Goal: Task Accomplishment & Management: Complete application form

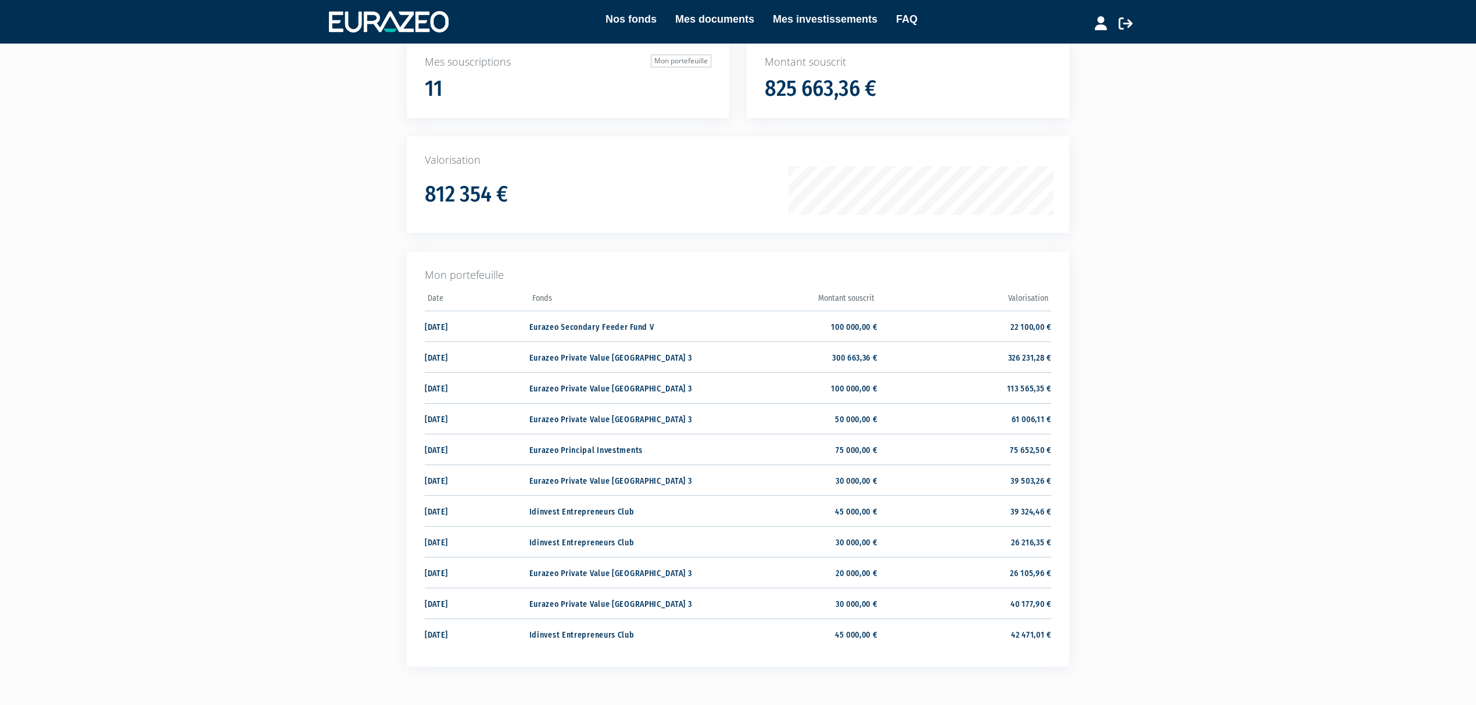
scroll to position [181, 0]
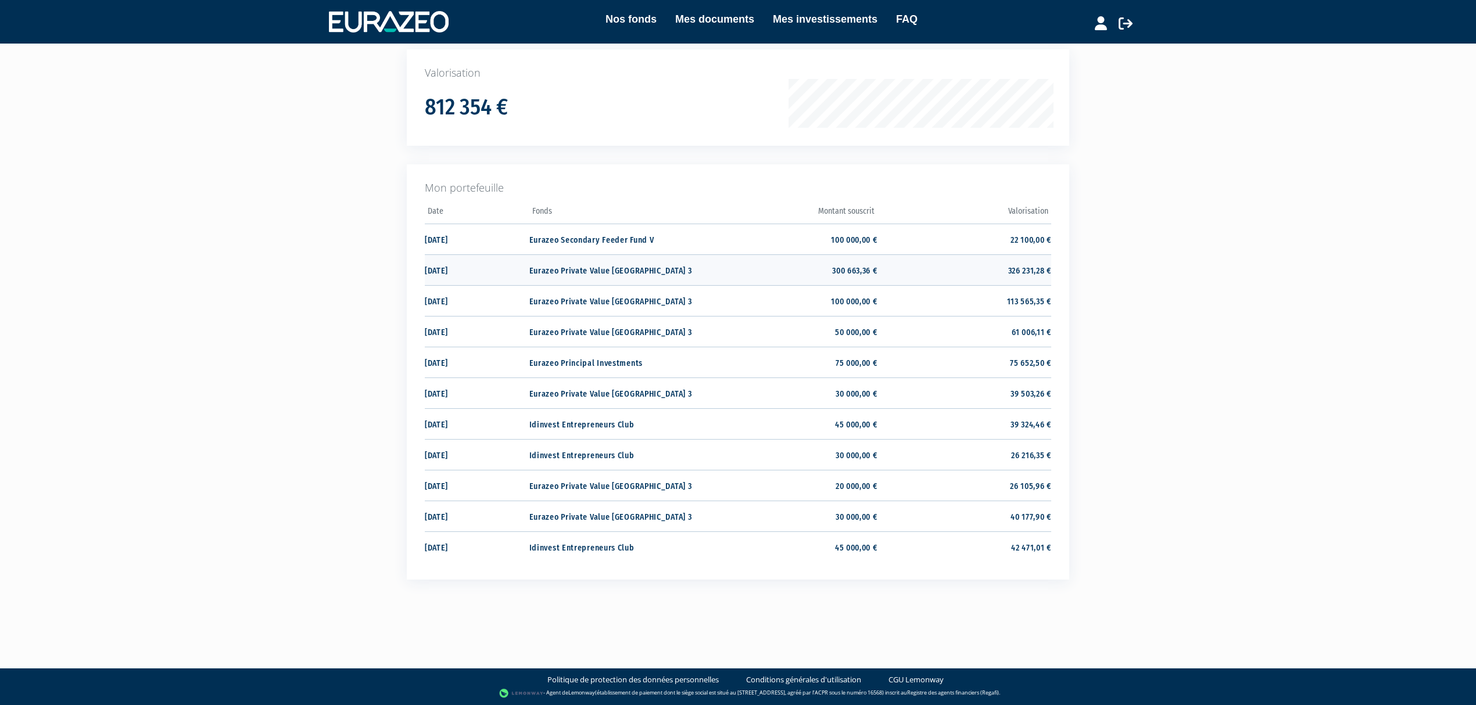
click at [828, 255] on td "300 663,36 €" at bounding box center [790, 270] width 174 height 31
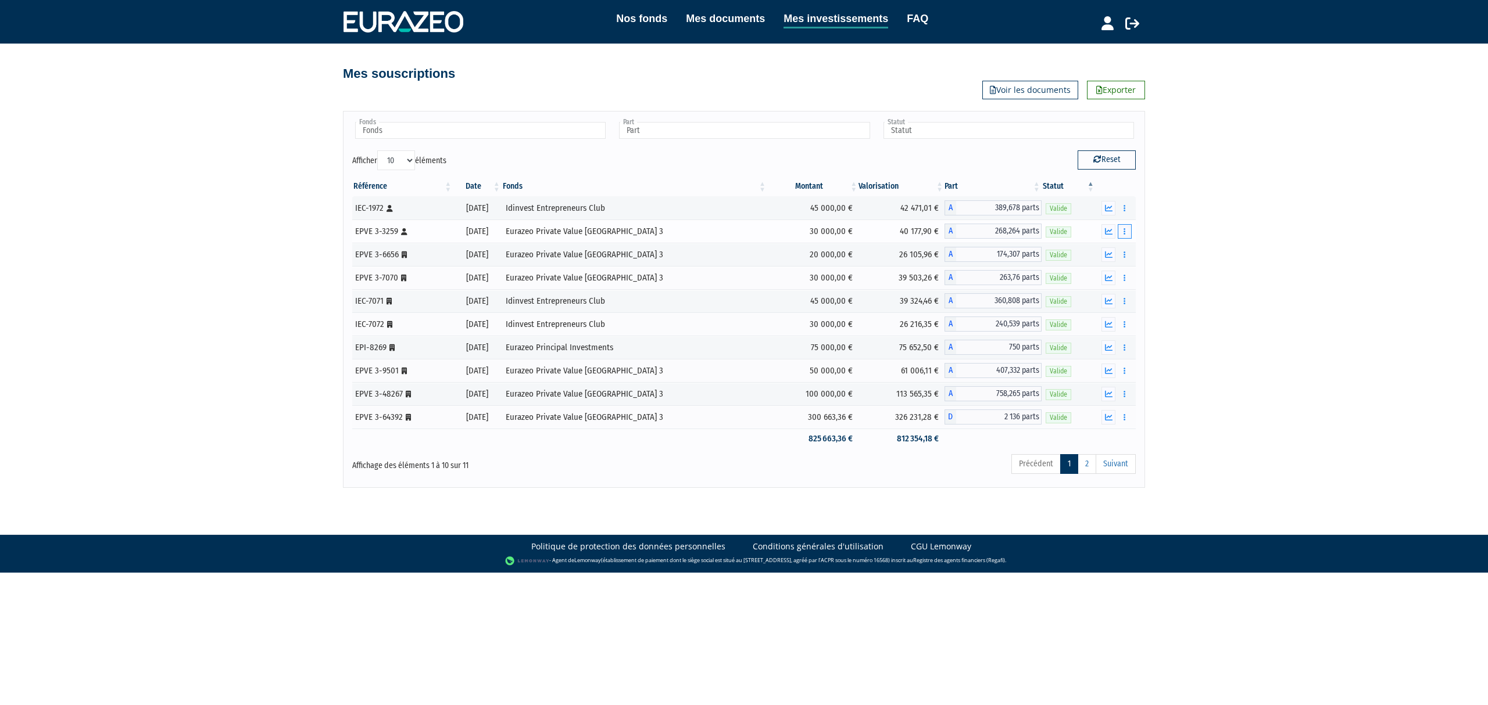
click at [1123, 228] on button "button" at bounding box center [1124, 231] width 14 height 15
click at [1087, 275] on link "Historique de rachat(s)" at bounding box center [1080, 273] width 96 height 19
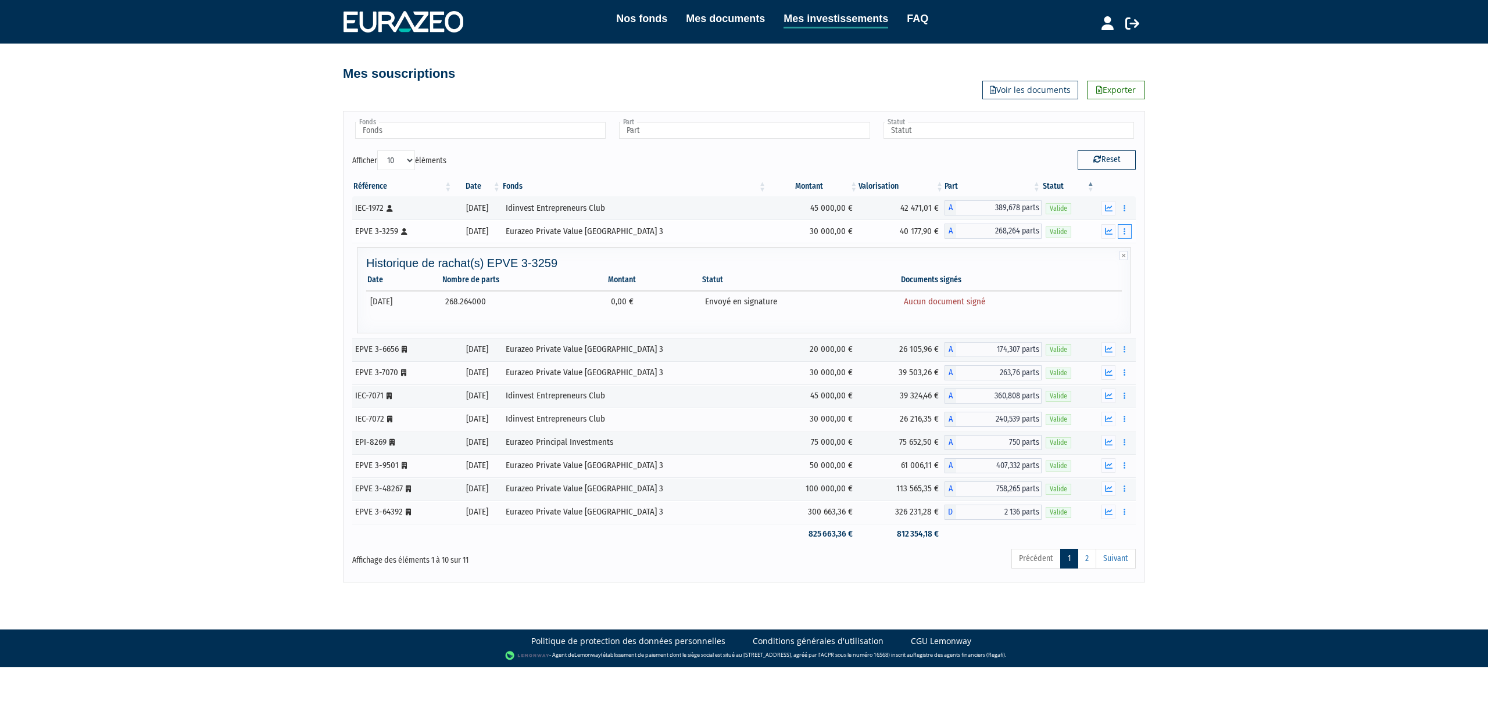
click at [1123, 235] on icon "button" at bounding box center [1124, 232] width 2 height 8
click at [1086, 254] on link "Rachat libre" at bounding box center [1080, 252] width 96 height 19
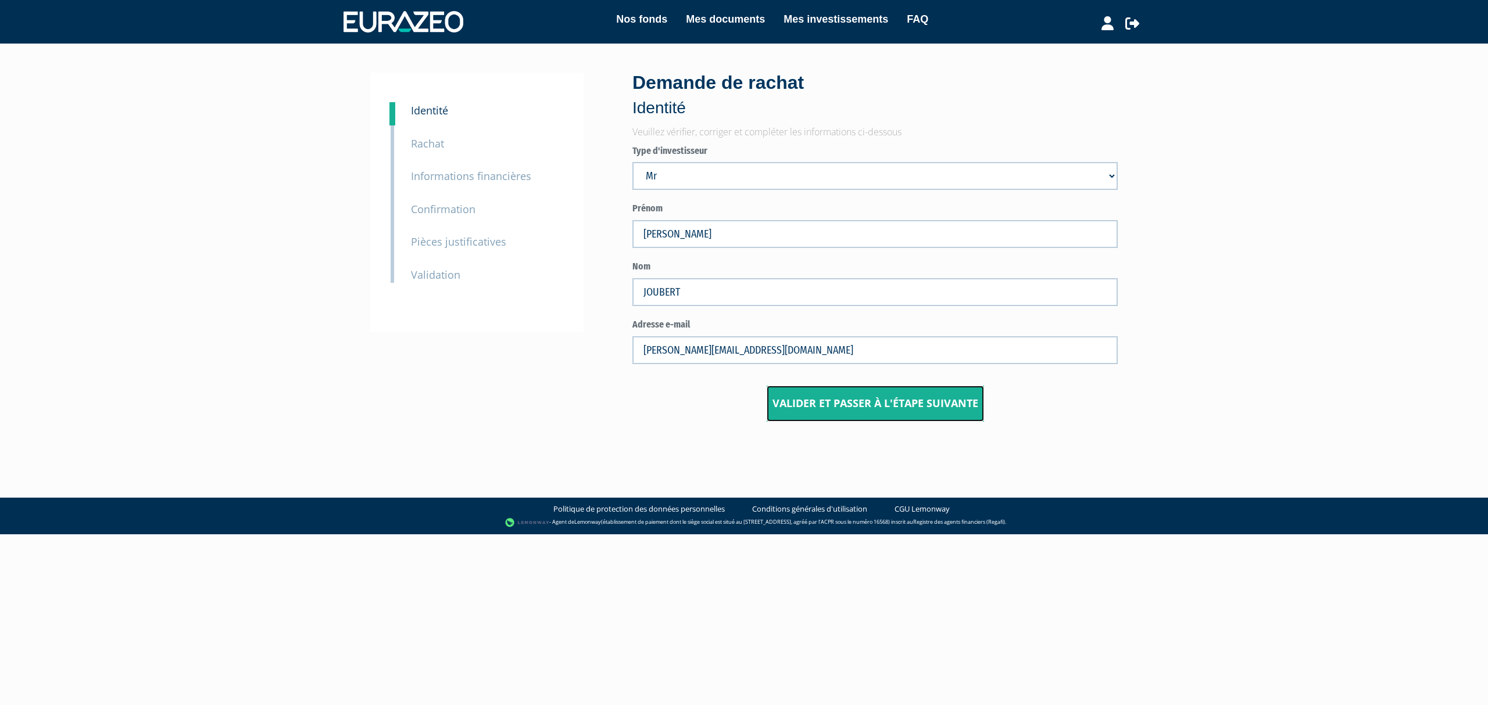
click at [900, 398] on input "Valider et passer à l'étape suivante" at bounding box center [874, 404] width 217 height 36
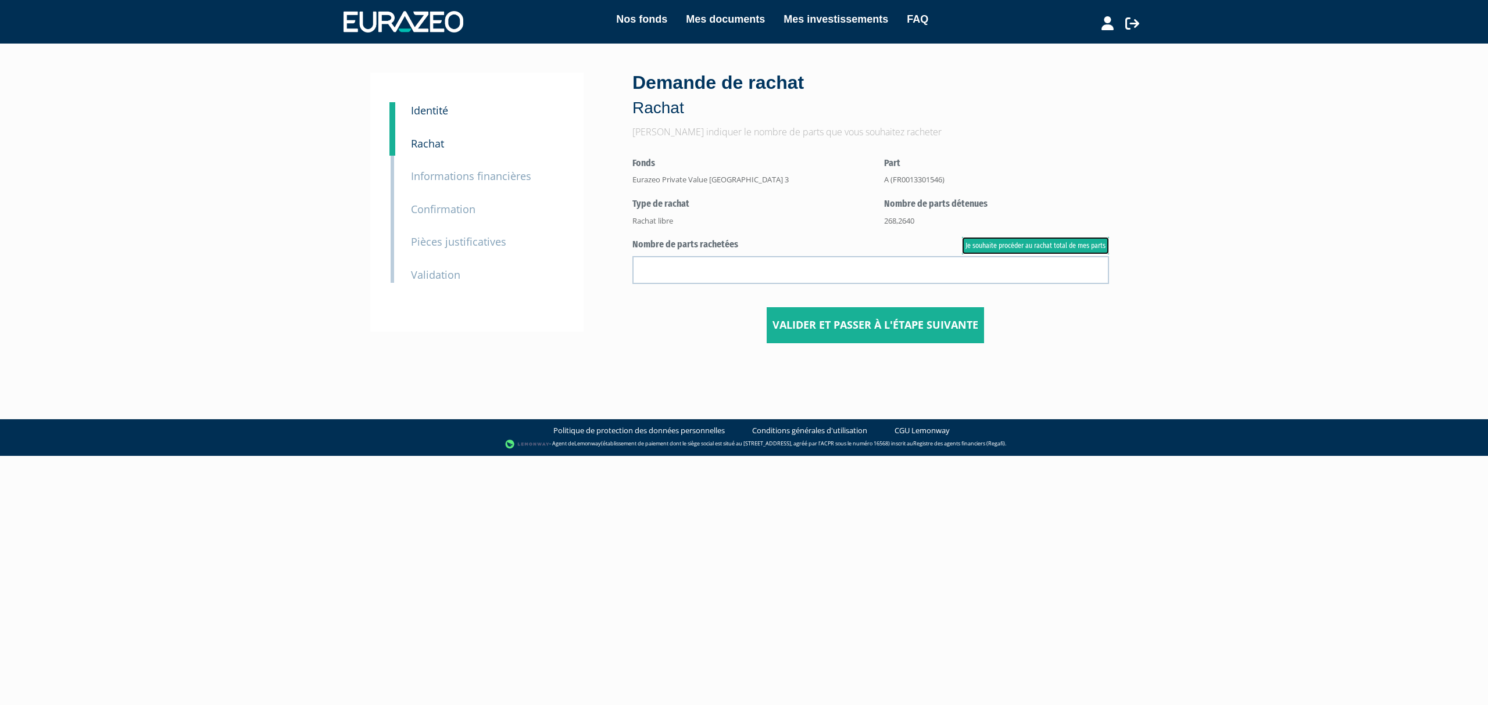
click at [1102, 249] on link "Je souhaite procéder au rachat total de mes parts" at bounding box center [1035, 245] width 147 height 17
type input "268.264000"
click at [916, 318] on input "Valider et passer à l'étape suivante" at bounding box center [874, 325] width 217 height 36
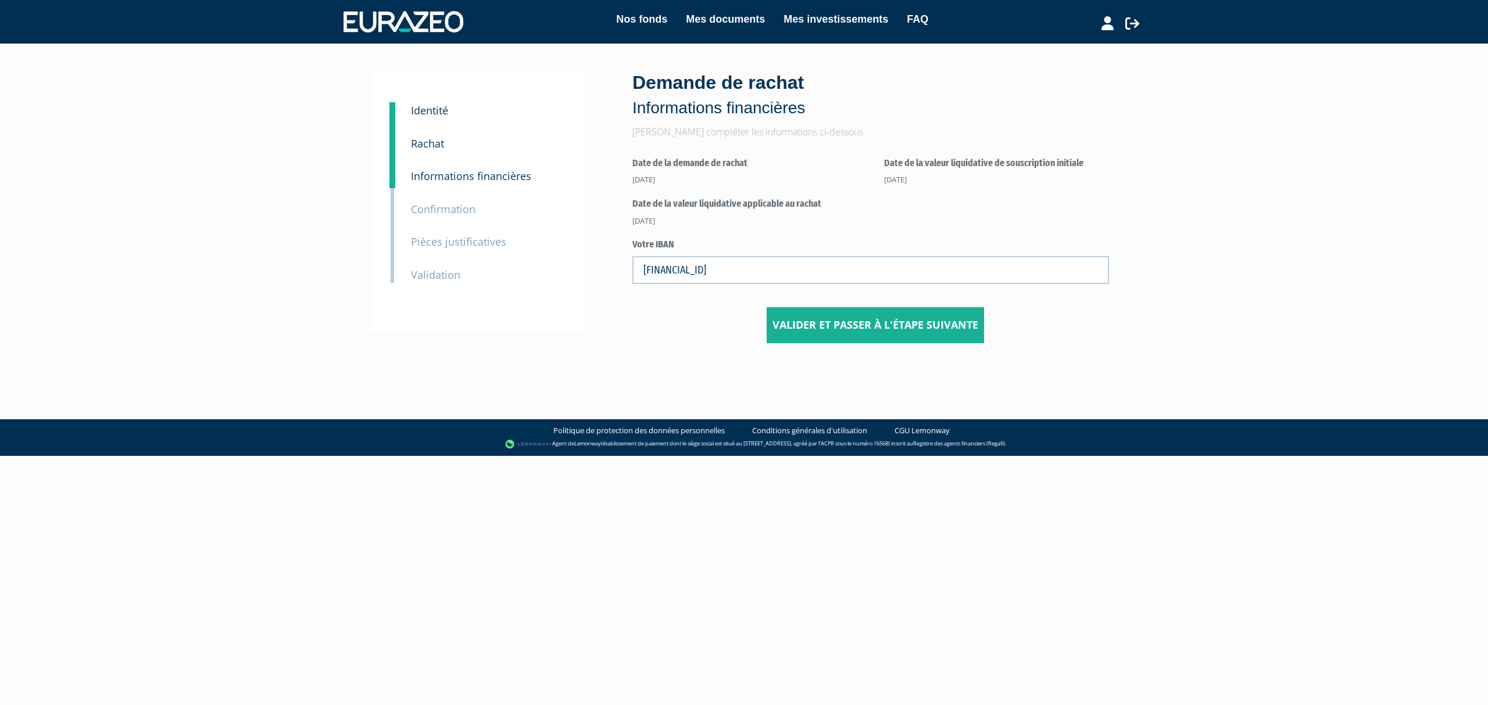
click at [424, 99] on div "1 Identité 2 Rachat 3 Informations financières 3 Confirmation 4 Pièces justific…" at bounding box center [476, 202] width 213 height 259
click at [431, 114] on small "Identité" at bounding box center [429, 110] width 37 height 14
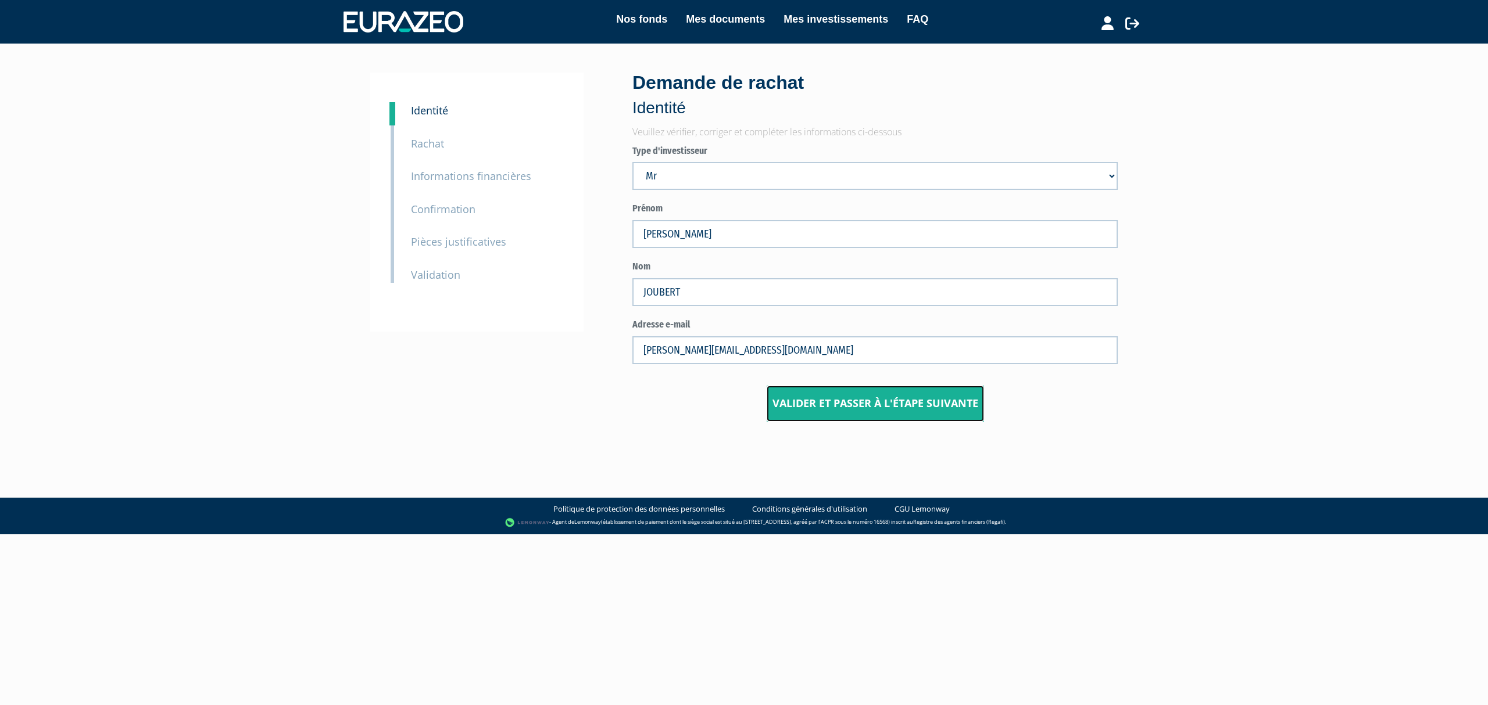
click at [834, 400] on input "Valider et passer à l'étape suivante" at bounding box center [874, 404] width 217 height 36
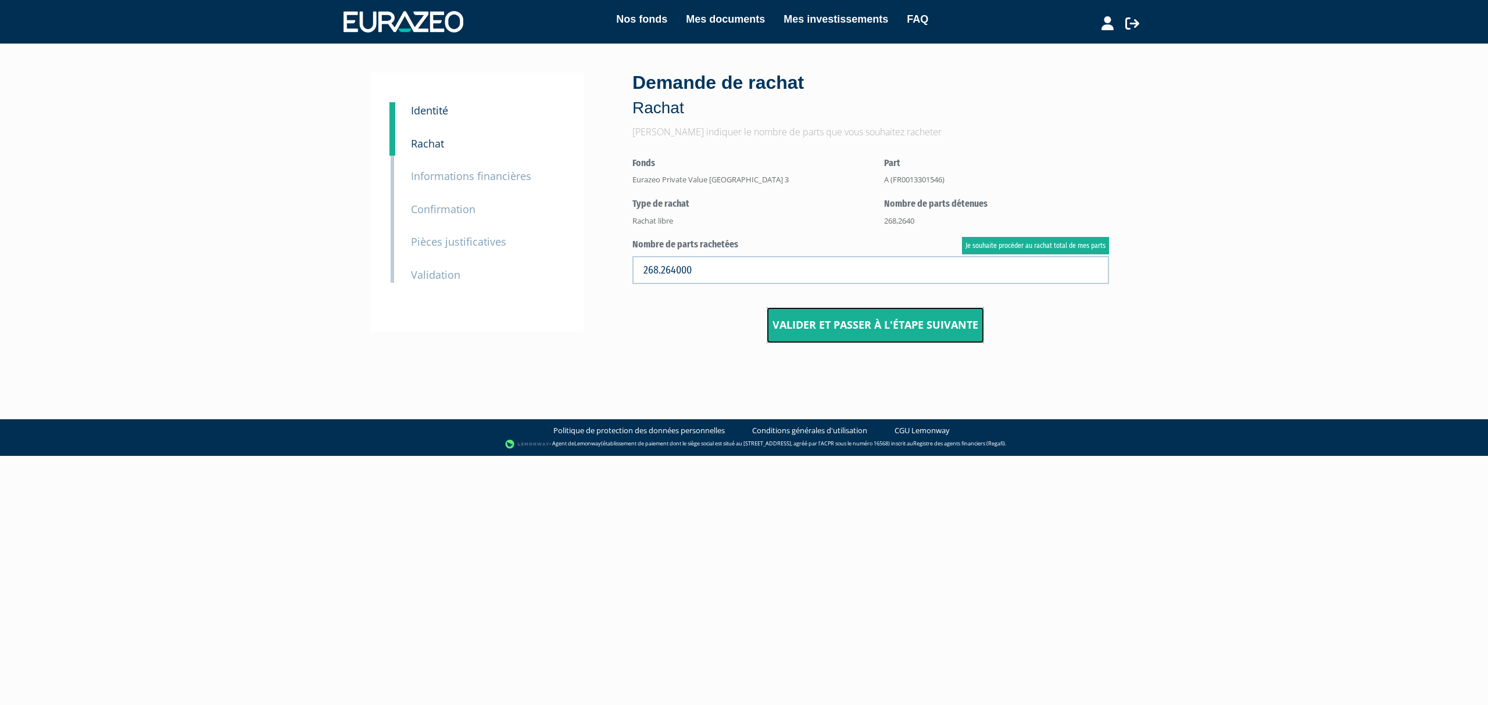
click at [895, 324] on input "Valider et passer à l'étape suivante" at bounding box center [874, 325] width 217 height 36
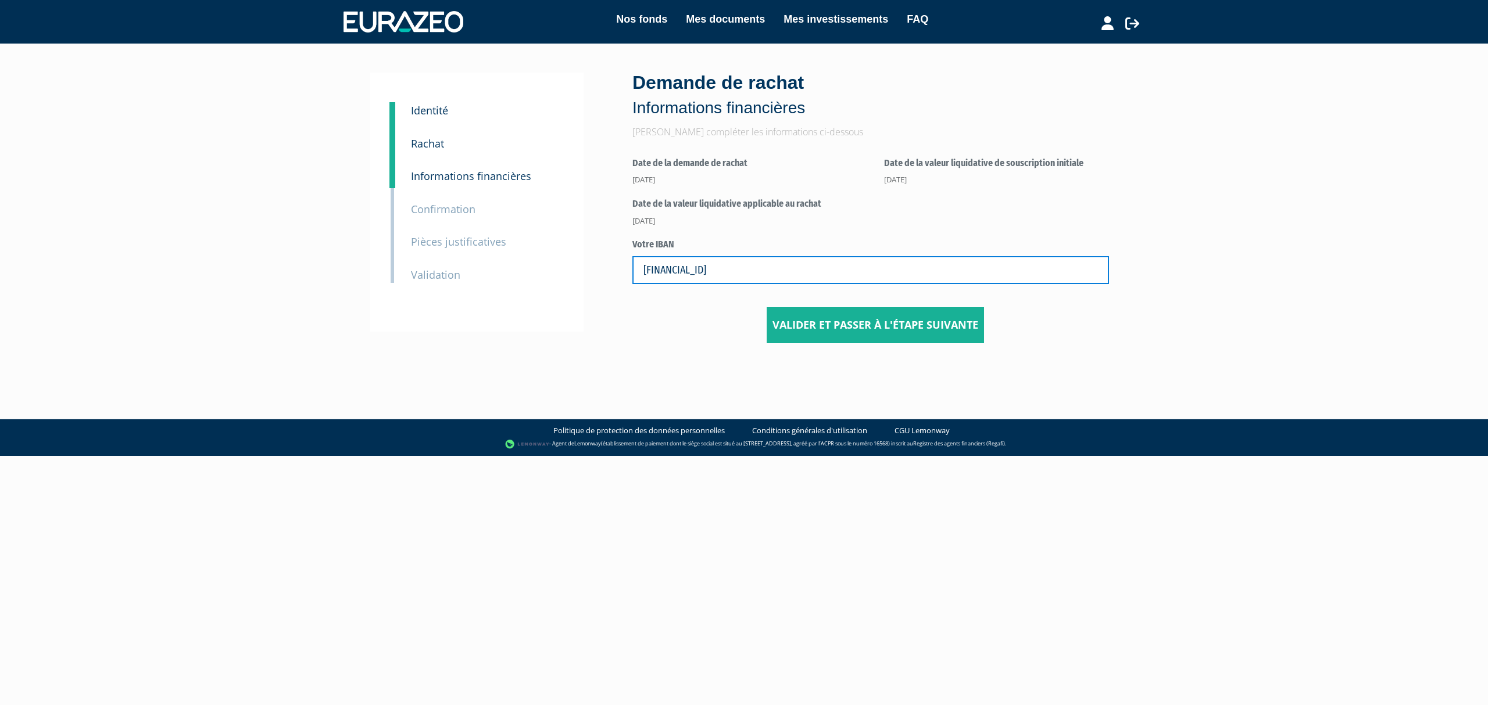
drag, startPoint x: 790, startPoint y: 264, endPoint x: 311, endPoint y: 194, distance: 483.9
click at [314, 194] on div "Nos fonds Mes documents Mes investissements FAQ Déconnexion Nos fonds Mes docum…" at bounding box center [744, 186] width 1488 height 372
drag, startPoint x: 661, startPoint y: 273, endPoint x: 667, endPoint y: 271, distance: 6.3
click at [661, 273] on input "text" at bounding box center [870, 270] width 477 height 28
paste input "[FINANCIAL_ID]"
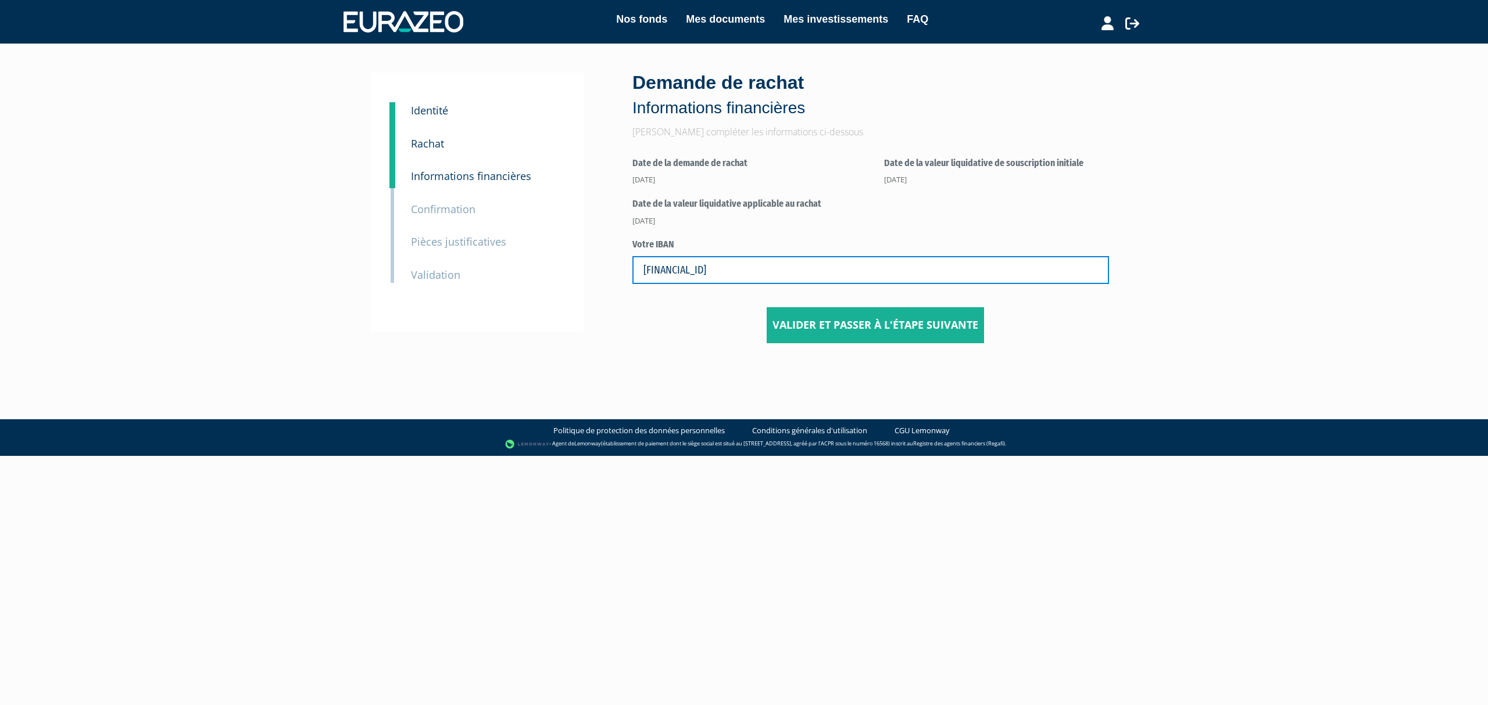
type input "[FINANCIAL_ID]"
click at [826, 331] on input "Valider et passer à l'étape suivante" at bounding box center [874, 325] width 217 height 36
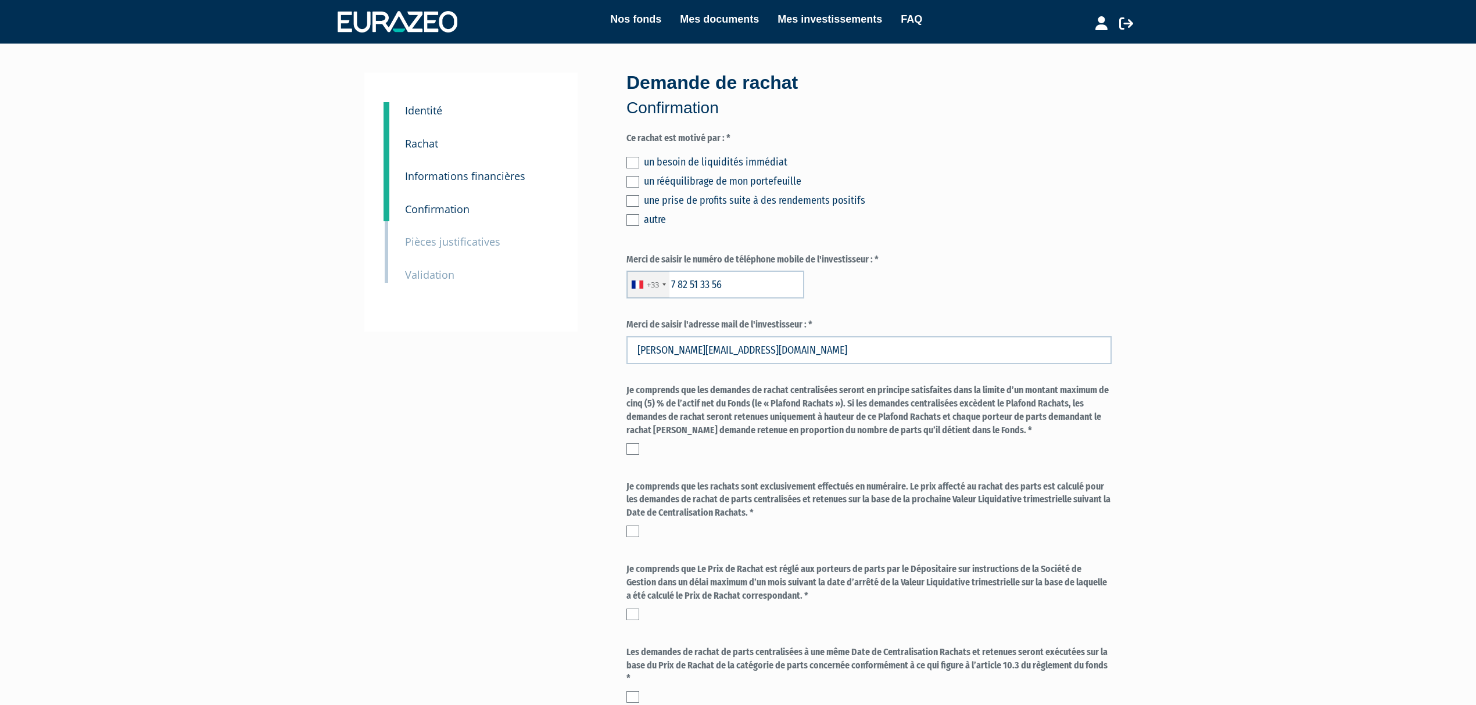
click at [636, 438] on div "Je comprends que les demandes de rachat centralisées seront en principe satisfa…" at bounding box center [868, 419] width 485 height 70
click at [632, 436] on label "Je comprends que les demandes de rachat centralisées seront en principe satisfa…" at bounding box center [868, 410] width 485 height 53
click at [628, 431] on label "Je comprends que les demandes de rachat centralisées seront en principe satisfa…" at bounding box center [868, 410] width 485 height 53
click at [629, 435] on label "Je comprends que les demandes de rachat centralisées seront en principe satisfa…" at bounding box center [868, 410] width 485 height 53
click at [633, 445] on div "Je comprends que les demandes de rachat centralisées seront en principe satisfa…" at bounding box center [868, 419] width 485 height 70
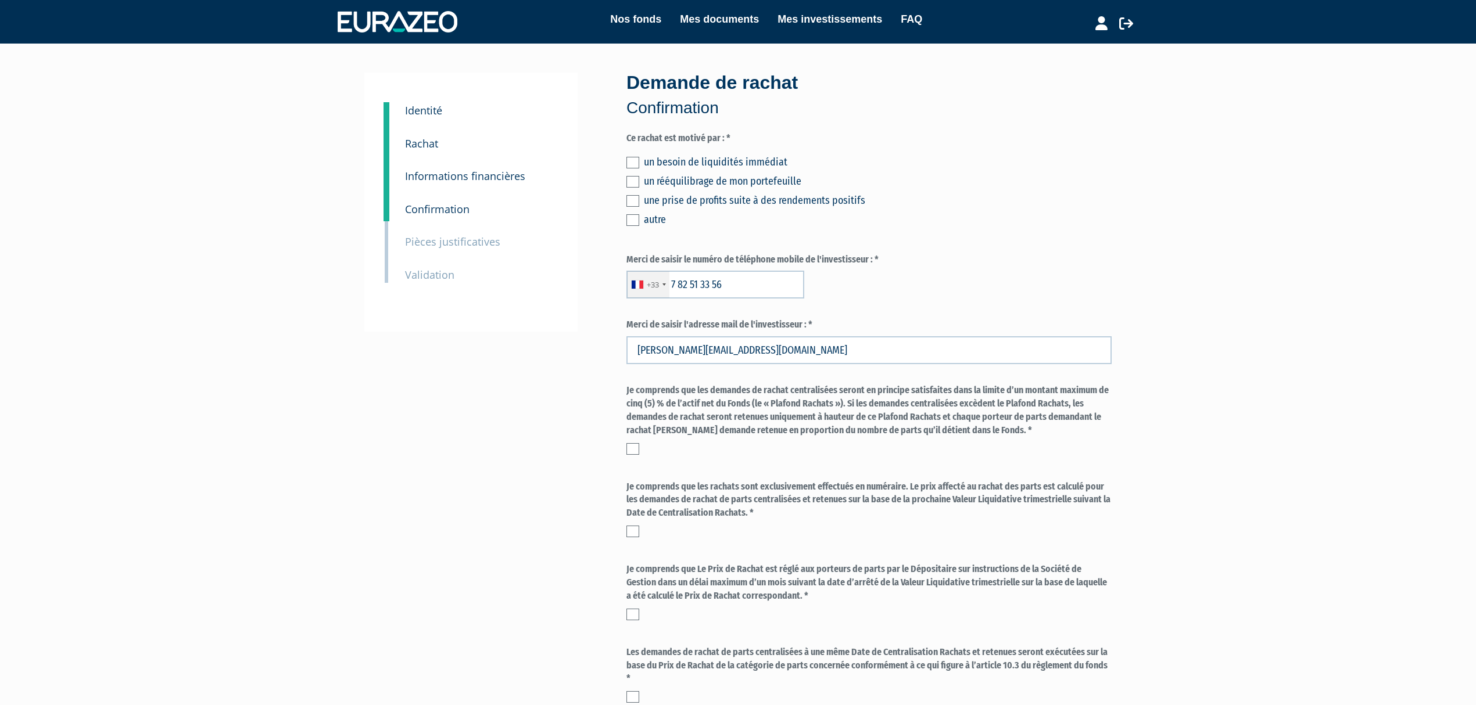
click at [633, 447] on label at bounding box center [632, 449] width 13 height 12
click at [0, 0] on input "checkbox" at bounding box center [0, 0] width 0 height 0
click at [635, 533] on label at bounding box center [632, 532] width 13 height 12
click at [0, 0] on input "checkbox" at bounding box center [0, 0] width 0 height 0
click at [635, 611] on label at bounding box center [632, 615] width 13 height 12
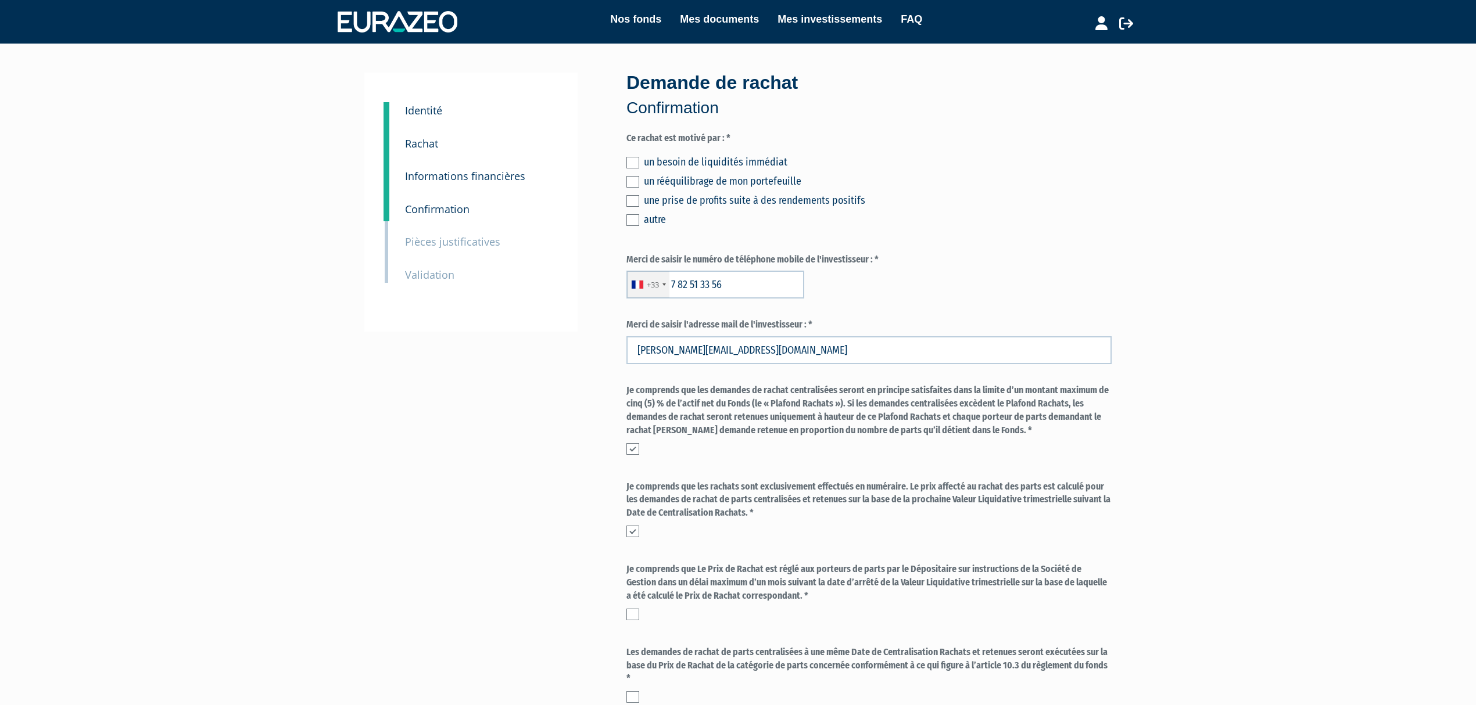
click at [0, 0] on input "checkbox" at bounding box center [0, 0] width 0 height 0
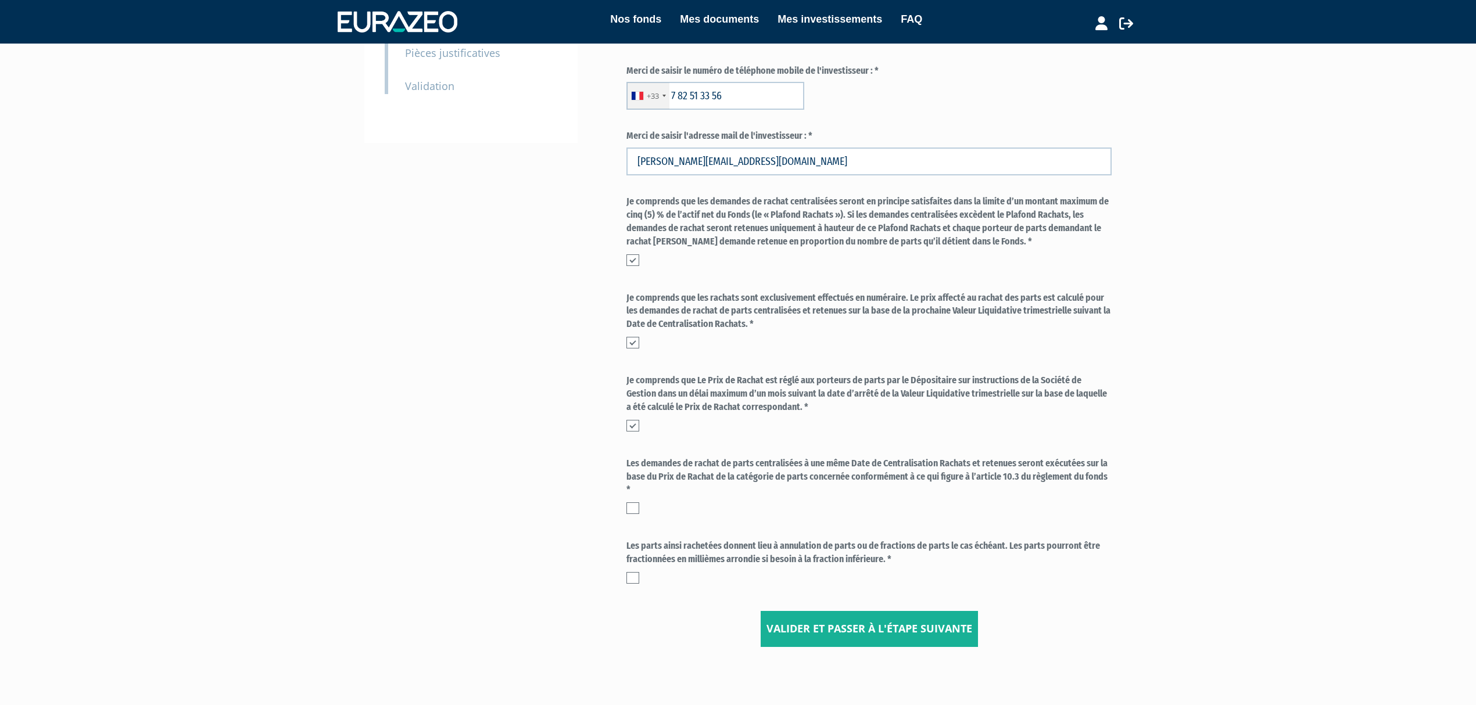
scroll to position [232, 0]
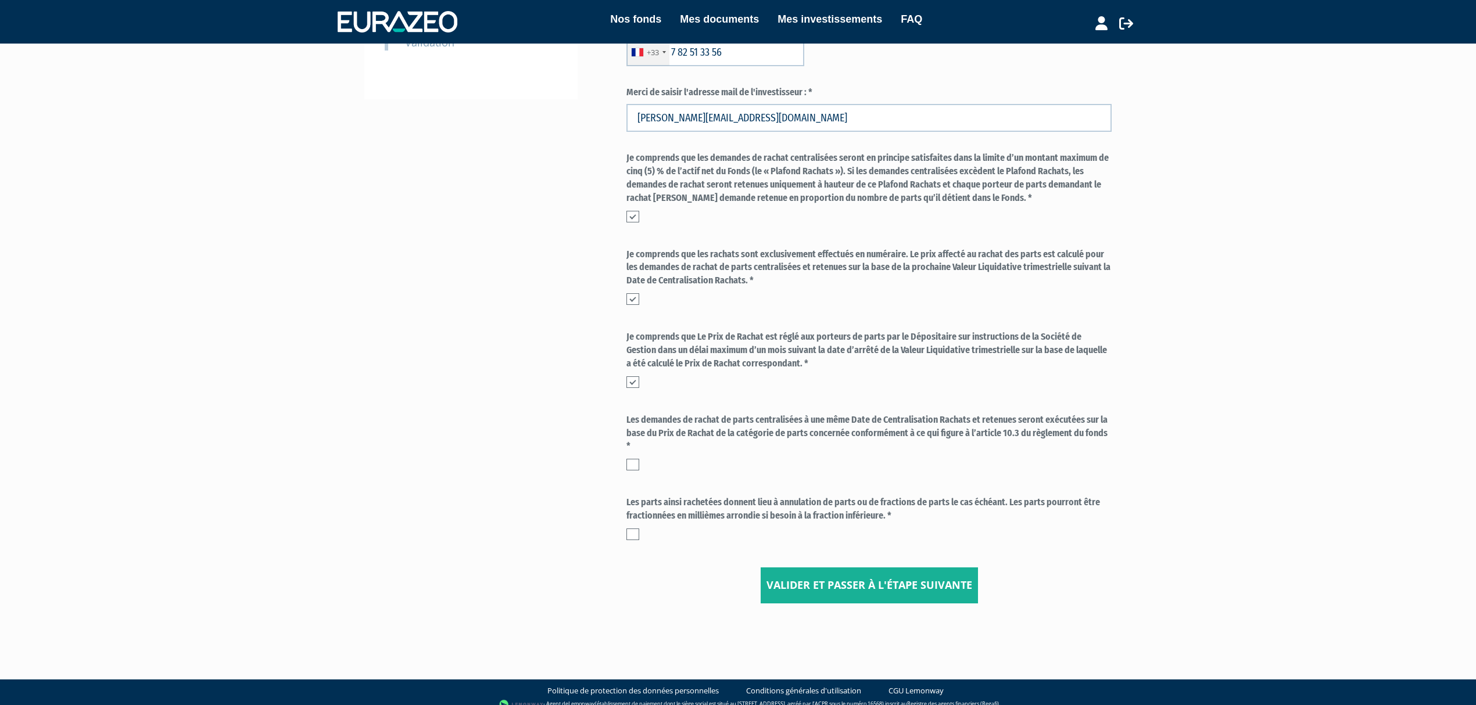
click at [638, 465] on label at bounding box center [632, 465] width 13 height 12
click at [0, 0] on input "checkbox" at bounding box center [0, 0] width 0 height 0
click at [633, 537] on label at bounding box center [632, 535] width 13 height 12
click at [0, 0] on input "checkbox" at bounding box center [0, 0] width 0 height 0
click at [864, 595] on input "Valider et passer à l'étape suivante" at bounding box center [869, 586] width 217 height 36
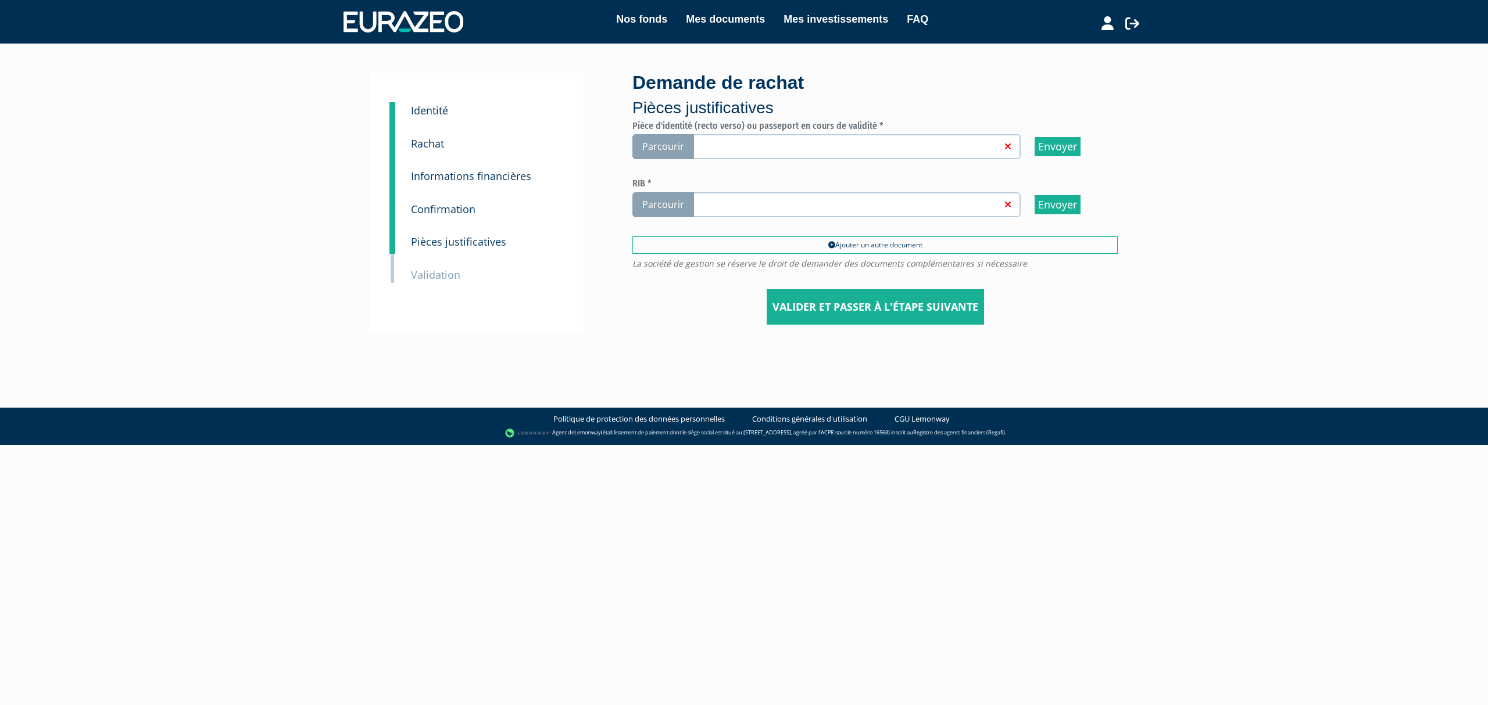
click at [662, 144] on span "Parcourir" at bounding box center [663, 146] width 62 height 25
click at [0, 0] on input "Parcourir" at bounding box center [0, 0] width 0 height 0
click at [668, 209] on span "Parcourir" at bounding box center [663, 204] width 62 height 25
click at [0, 0] on input "Parcourir" at bounding box center [0, 0] width 0 height 0
click at [848, 303] on input "Valider et passer à l'étape suivante" at bounding box center [874, 307] width 217 height 36
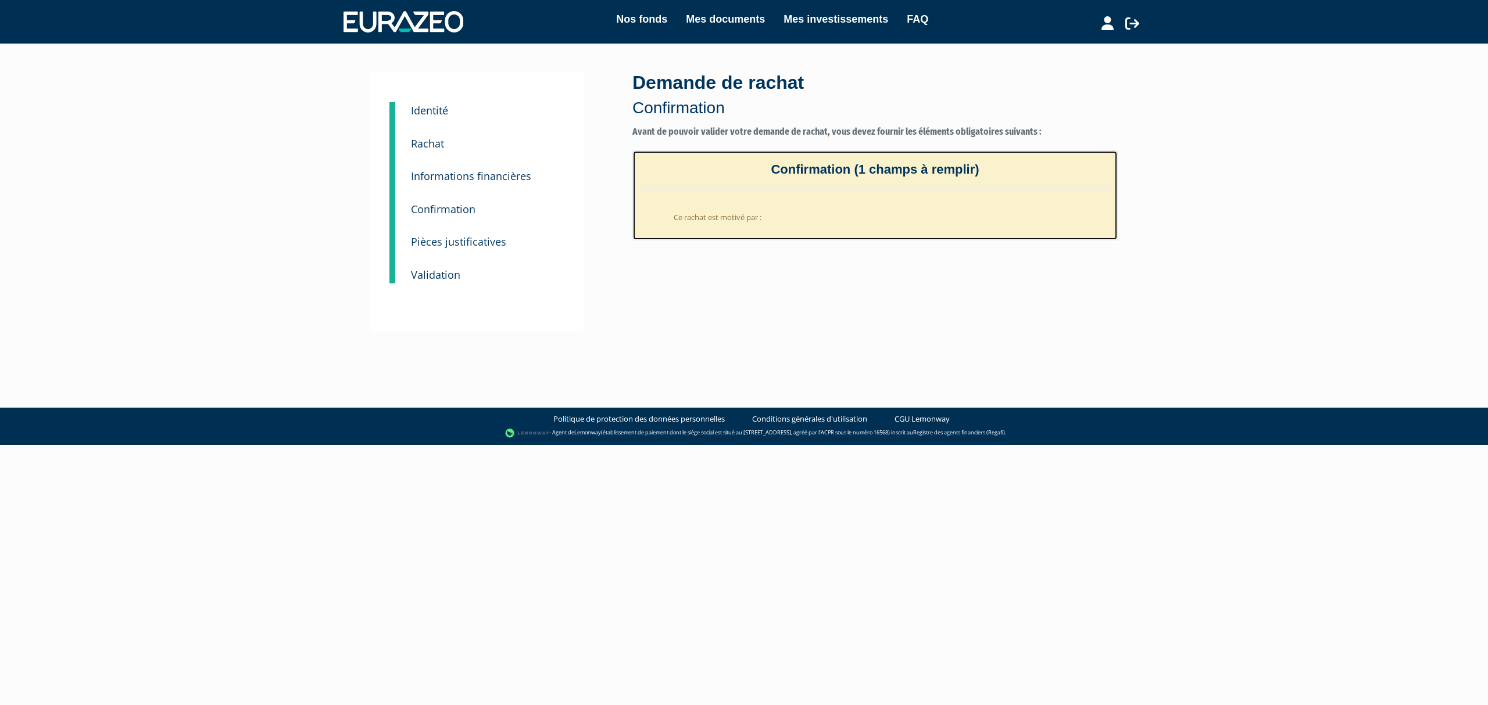
click at [744, 216] on li "Ce rachat est motivé par :" at bounding box center [886, 214] width 443 height 28
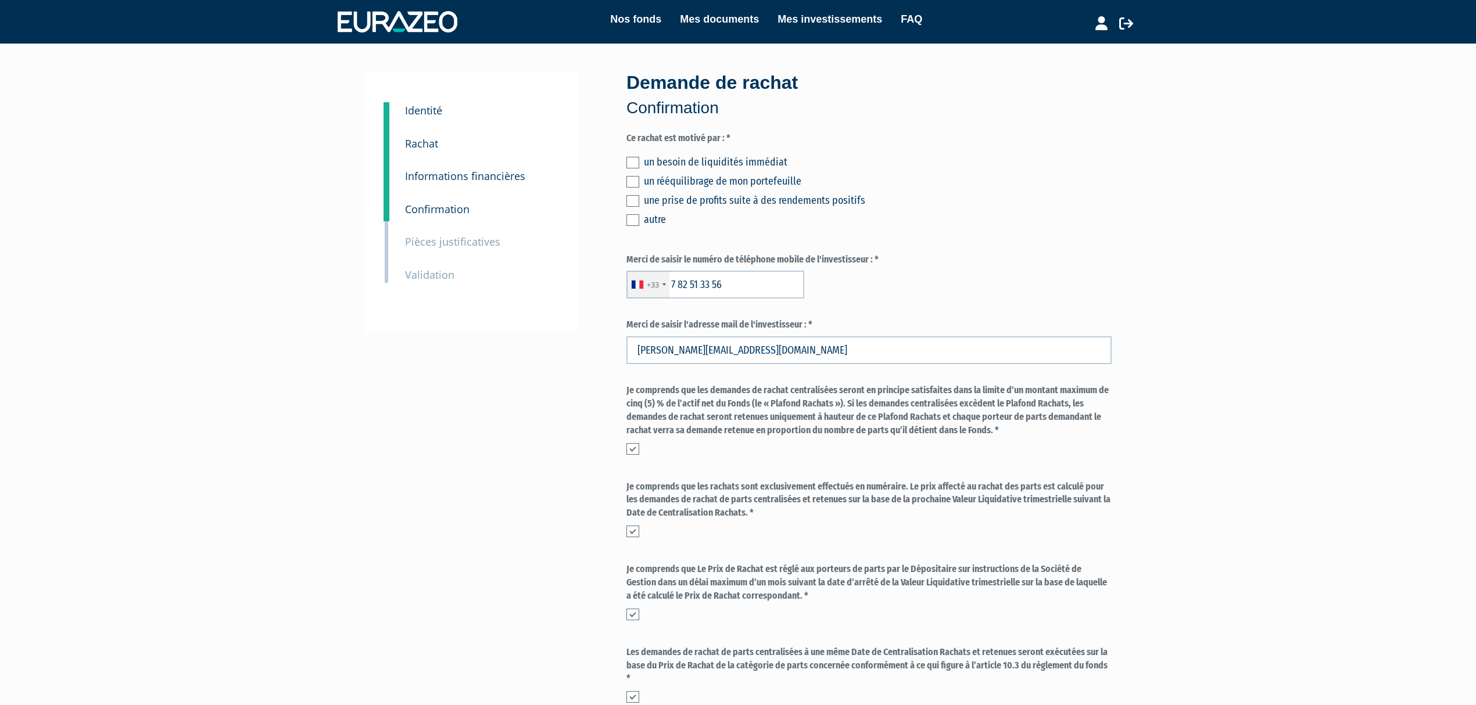
click at [633, 184] on label at bounding box center [632, 182] width 13 height 12
click at [0, 0] on input "checkbox" at bounding box center [0, 0] width 0 height 0
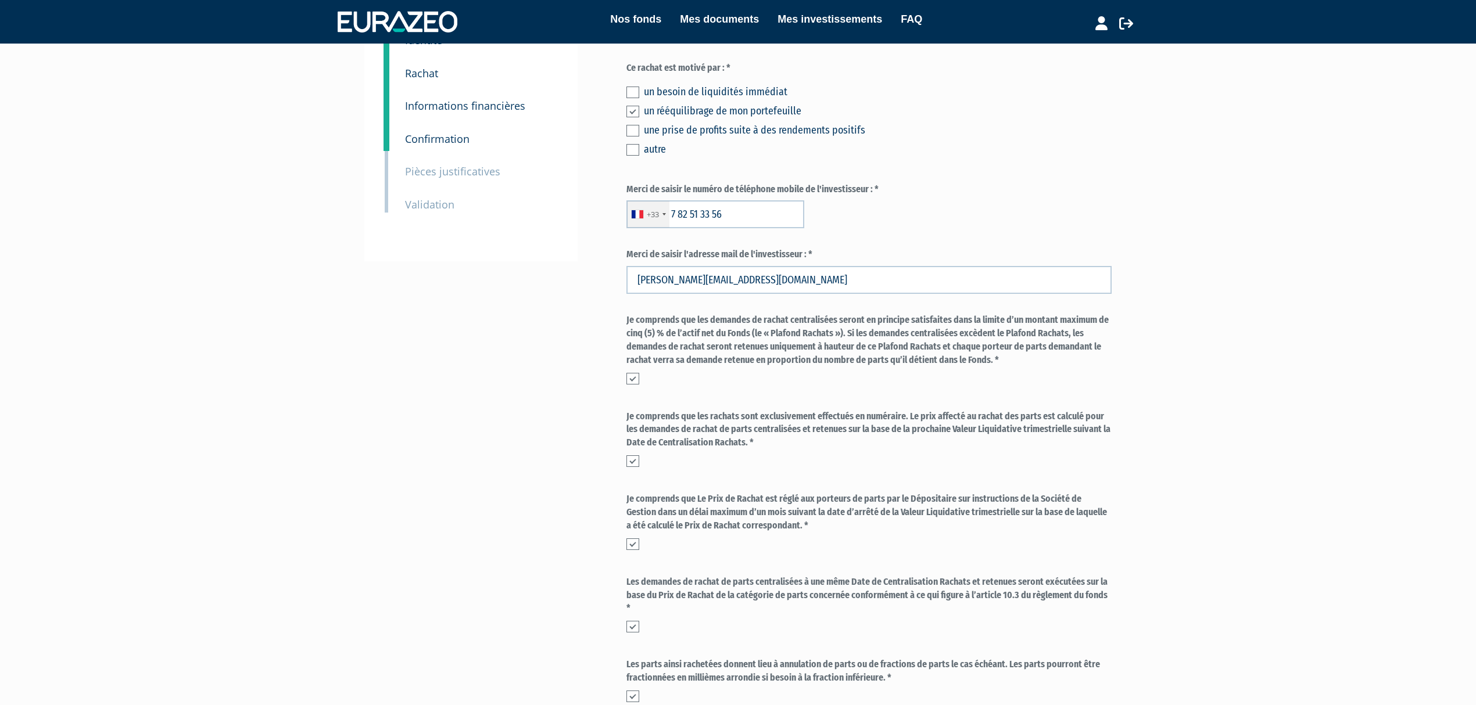
scroll to position [244, 0]
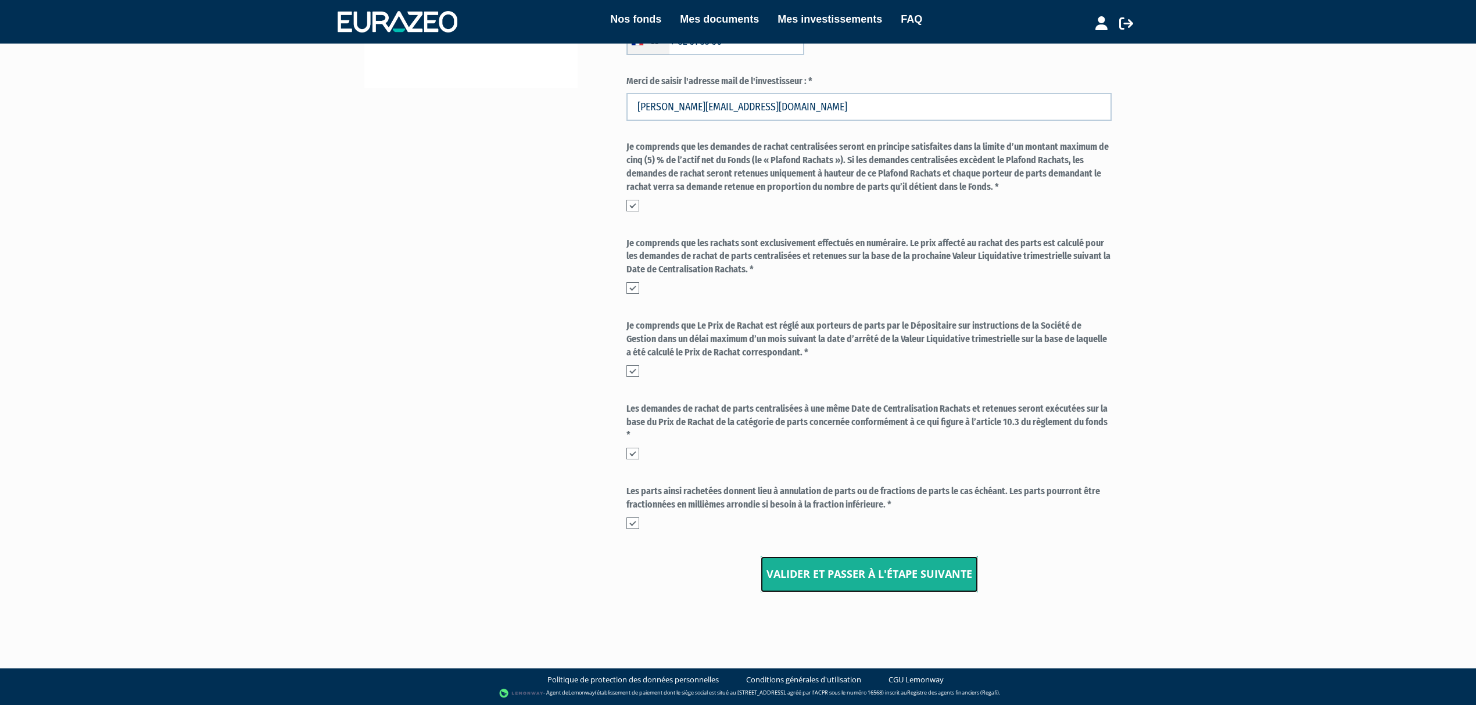
click at [882, 568] on input "Valider et passer à l'étape suivante" at bounding box center [869, 575] width 217 height 36
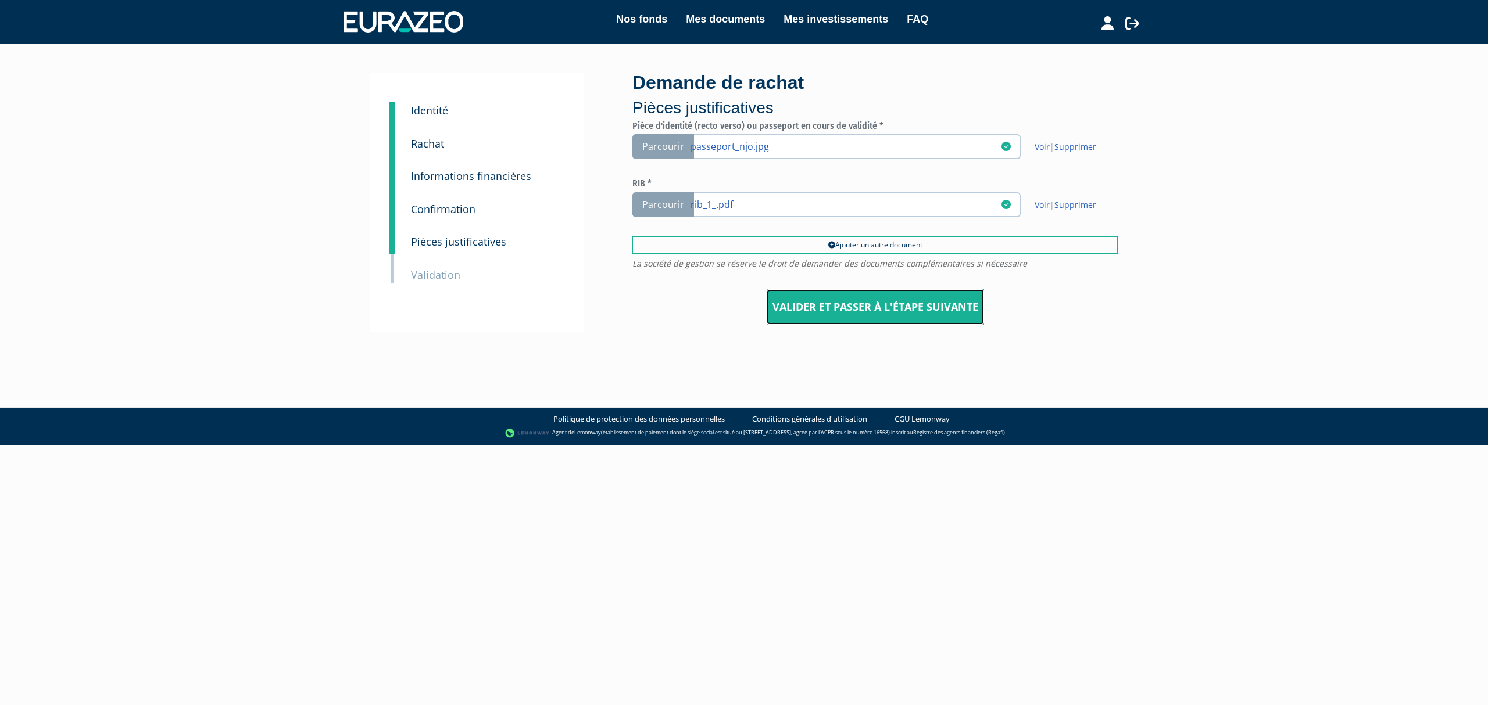
click at [887, 306] on input "Valider et passer à l'étape suivante" at bounding box center [874, 307] width 217 height 36
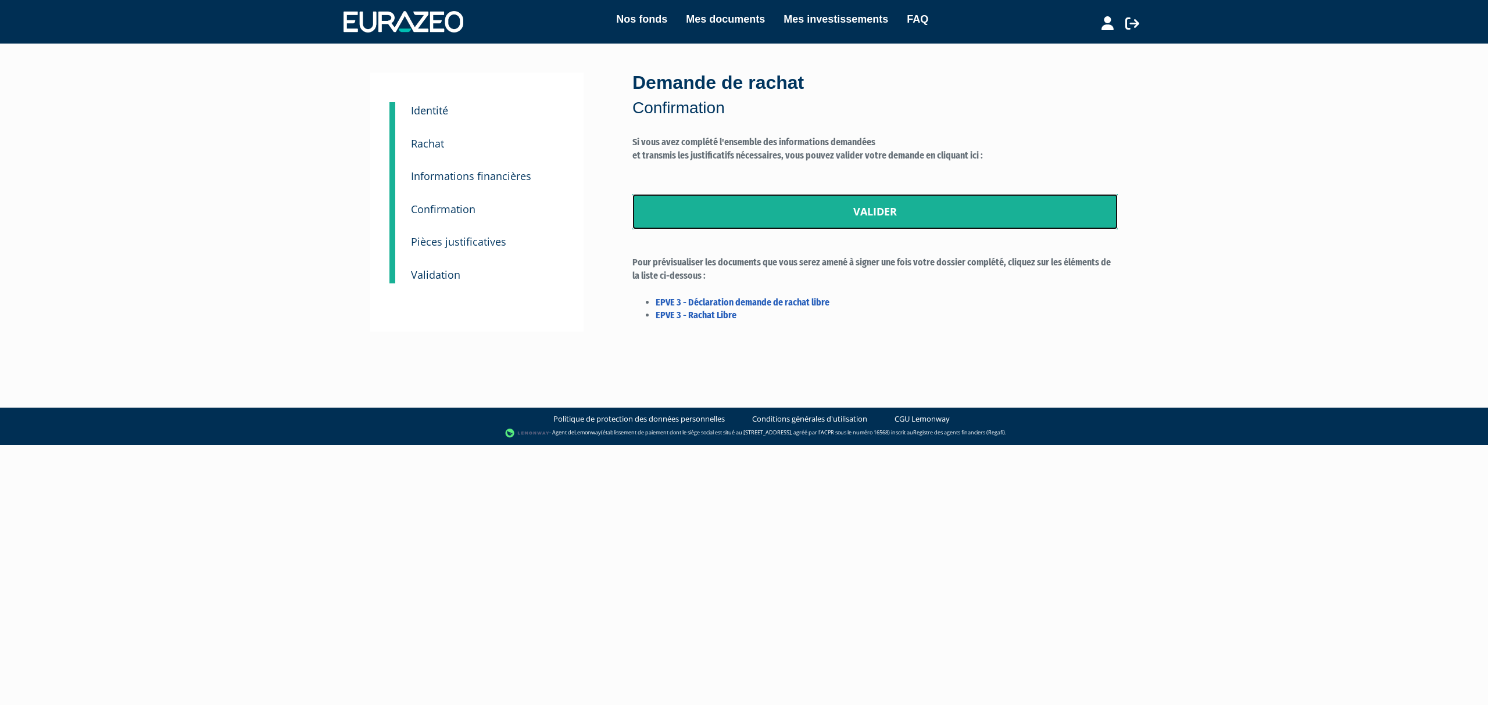
click at [868, 214] on link "Valider" at bounding box center [874, 212] width 485 height 36
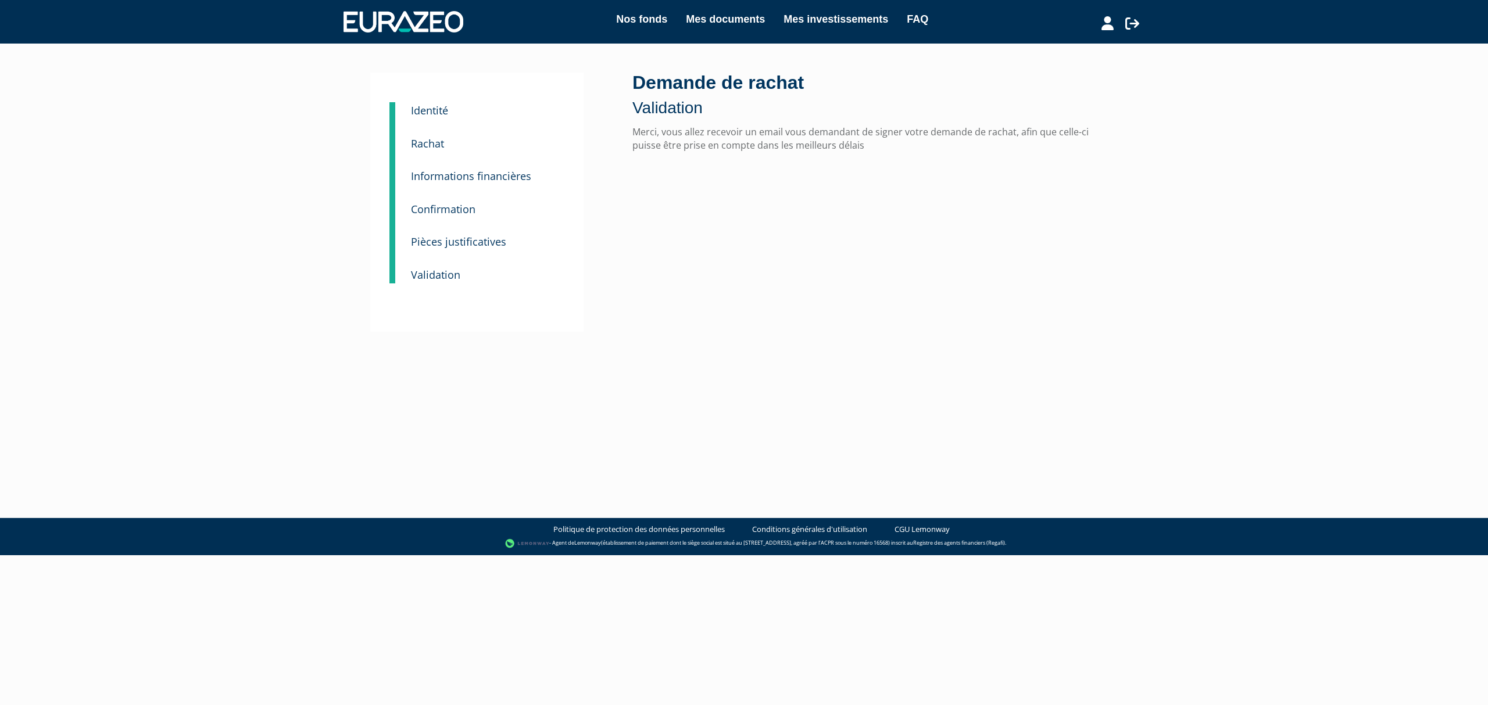
drag, startPoint x: 1001, startPoint y: 307, endPoint x: 991, endPoint y: 318, distance: 15.3
click at [1000, 318] on div at bounding box center [874, 297] width 485 height 291
